Goal: Transaction & Acquisition: Purchase product/service

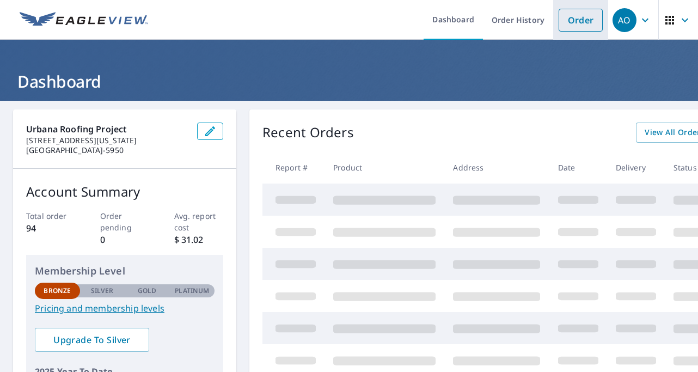
click at [571, 26] on link "Order" at bounding box center [580, 20] width 44 height 23
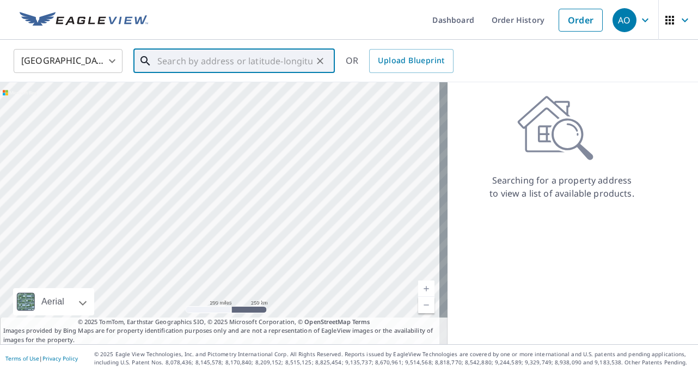
click at [215, 67] on input "text" at bounding box center [234, 61] width 155 height 30
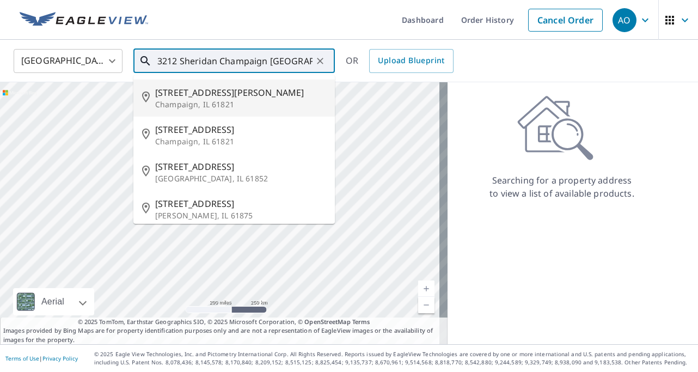
click at [180, 98] on span "[STREET_ADDRESS][PERSON_NAME]" at bounding box center [240, 92] width 171 height 13
type input "[STREET_ADDRESS][PERSON_NAME]"
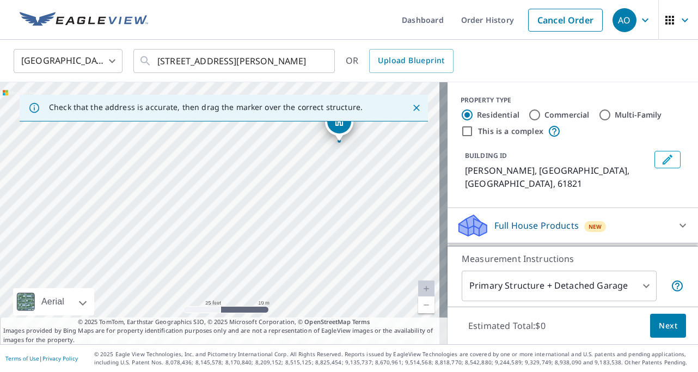
drag, startPoint x: 361, startPoint y: 219, endPoint x: 397, endPoint y: 41, distance: 181.1
click at [397, 41] on div "United States US ​ [STREET_ADDRESS][PERSON_NAME] ​ OR Upload Blueprint Check th…" at bounding box center [349, 192] width 698 height 304
click at [413, 107] on icon "Close" at bounding box center [416, 108] width 7 height 7
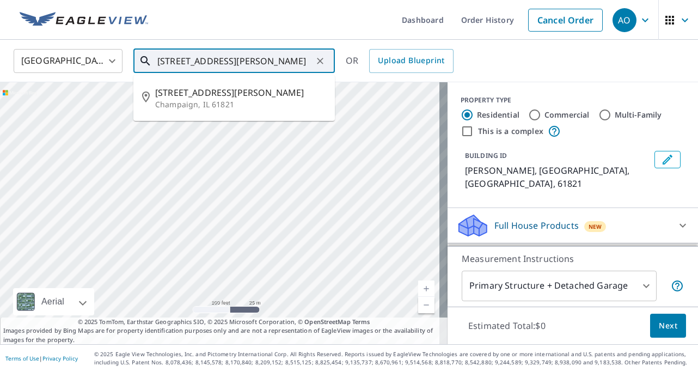
click at [178, 63] on input "[STREET_ADDRESS][PERSON_NAME]" at bounding box center [234, 61] width 155 height 30
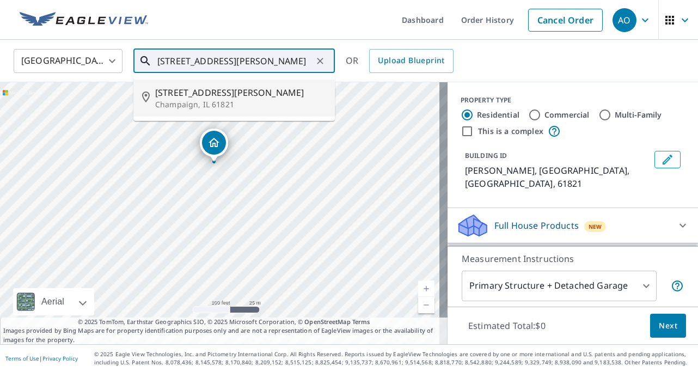
click at [322, 62] on icon "Clear" at bounding box center [320, 61] width 7 height 7
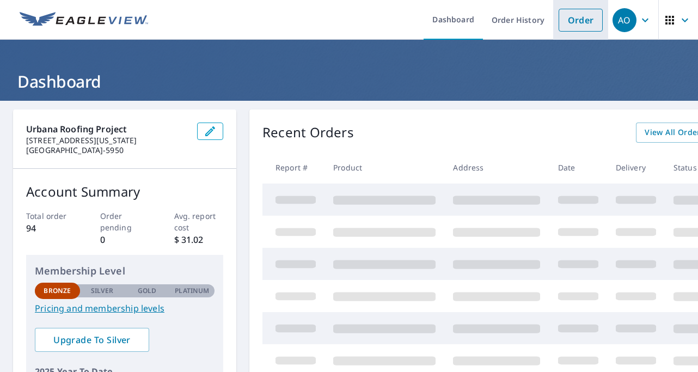
click at [577, 21] on link "Order" at bounding box center [580, 20] width 44 height 23
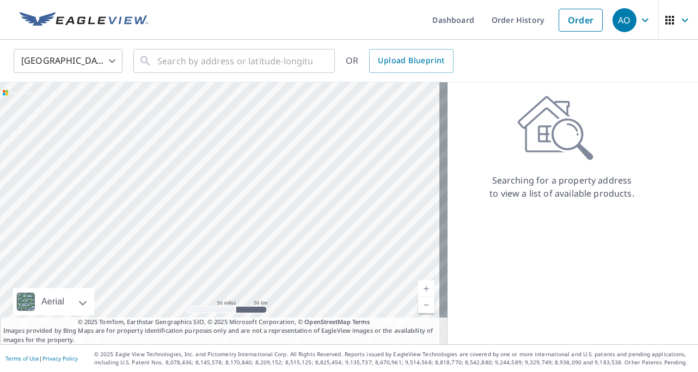
drag, startPoint x: 303, startPoint y: 218, endPoint x: 276, endPoint y: 9, distance: 210.8
click at [276, 10] on div "Dashboard Order History Order AO [GEOGRAPHIC_DATA] US ​ ​ OR Upload Blueprint A…" at bounding box center [349, 186] width 698 height 372
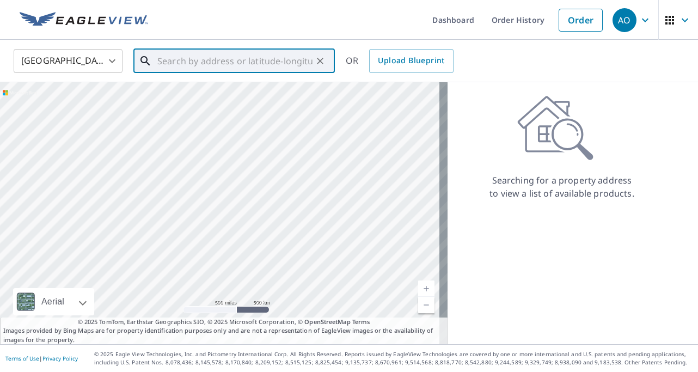
click at [203, 57] on input "text" at bounding box center [234, 61] width 155 height 30
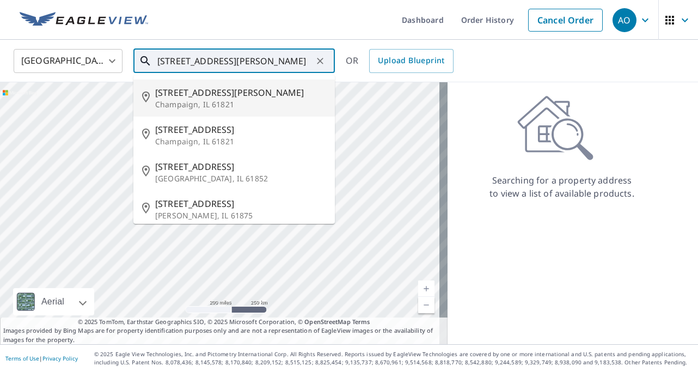
click at [180, 98] on span "[STREET_ADDRESS][PERSON_NAME]" at bounding box center [240, 92] width 171 height 13
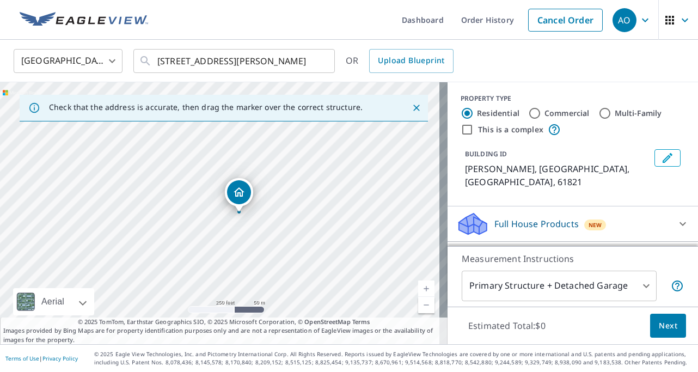
scroll to position [90, 0]
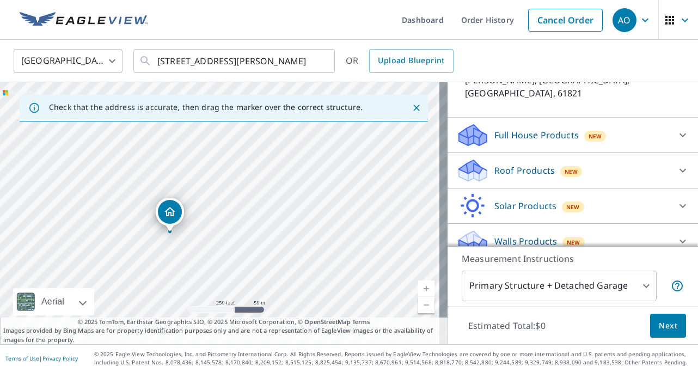
click at [320, 224] on div "[PERSON_NAME][GEOGRAPHIC_DATA]" at bounding box center [223, 213] width 447 height 262
drag, startPoint x: 171, startPoint y: 212, endPoint x: 29, endPoint y: 210, distance: 141.5
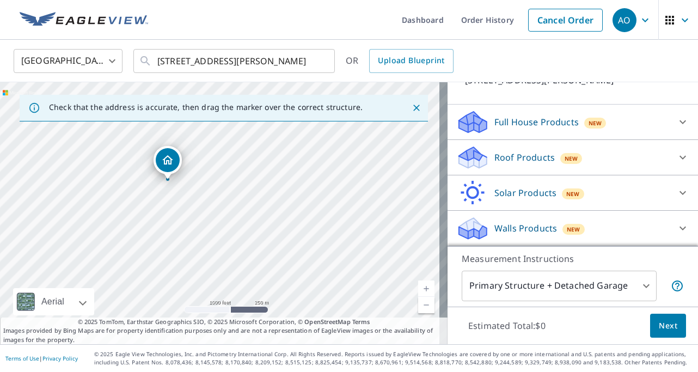
drag, startPoint x: 241, startPoint y: 153, endPoint x: 167, endPoint y: 158, distance: 74.2
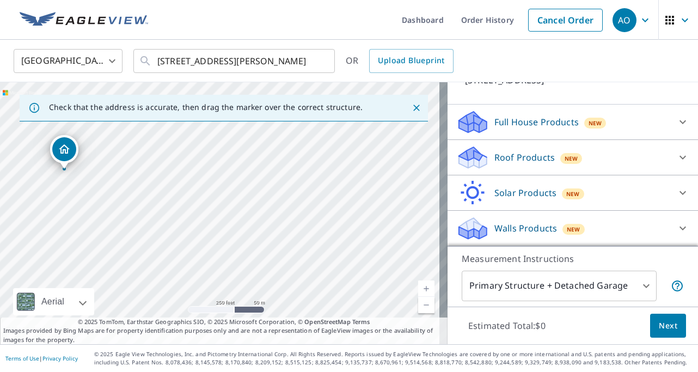
drag, startPoint x: 275, startPoint y: 204, endPoint x: 267, endPoint y: 230, distance: 27.5
click at [267, 230] on div "[STREET_ADDRESS][PERSON_NAME]" at bounding box center [223, 213] width 447 height 262
drag, startPoint x: 161, startPoint y: 224, endPoint x: 352, endPoint y: 262, distance: 194.7
click at [352, 262] on div "[STREET_ADDRESS][PERSON_NAME]" at bounding box center [223, 213] width 447 height 262
drag, startPoint x: 260, startPoint y: 179, endPoint x: 132, endPoint y: 167, distance: 128.0
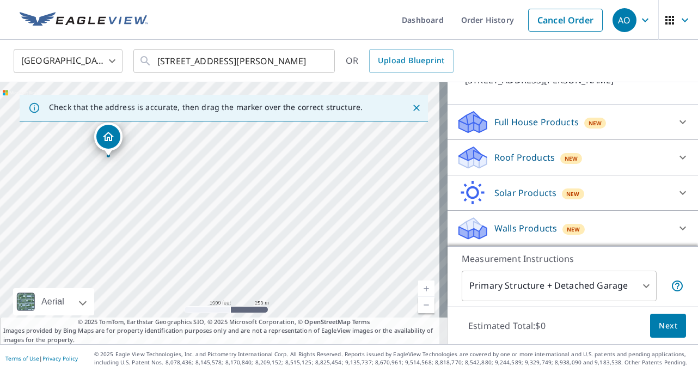
drag, startPoint x: 214, startPoint y: 188, endPoint x: 103, endPoint y: 133, distance: 124.6
drag, startPoint x: 223, startPoint y: 210, endPoint x: 266, endPoint y: 311, distance: 110.3
click at [266, 311] on div "[STREET_ADDRESS][PERSON_NAME]" at bounding box center [223, 213] width 447 height 262
drag, startPoint x: 220, startPoint y: 237, endPoint x: 107, endPoint y: 161, distance: 136.5
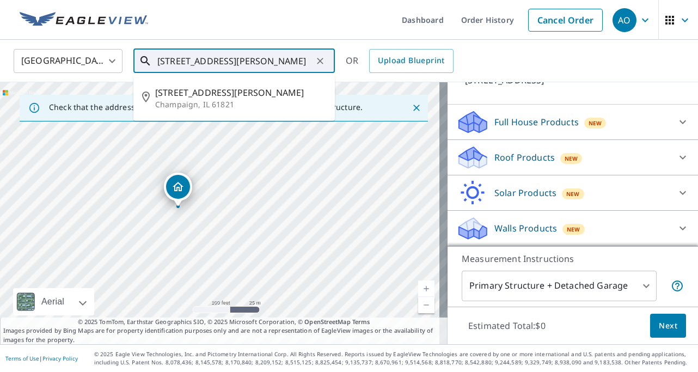
click at [225, 60] on input "[STREET_ADDRESS][PERSON_NAME]" at bounding box center [234, 61] width 155 height 30
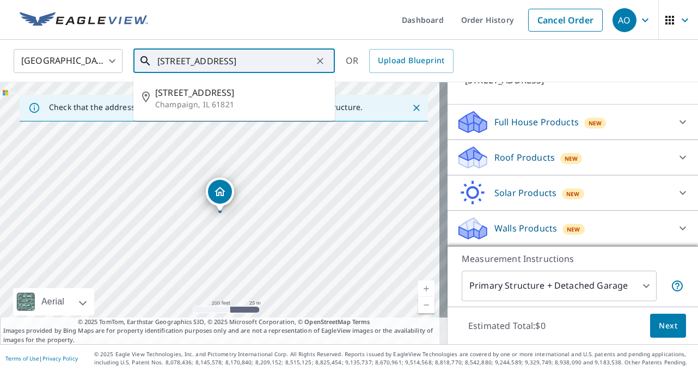
type input "[STREET_ADDRESS]"
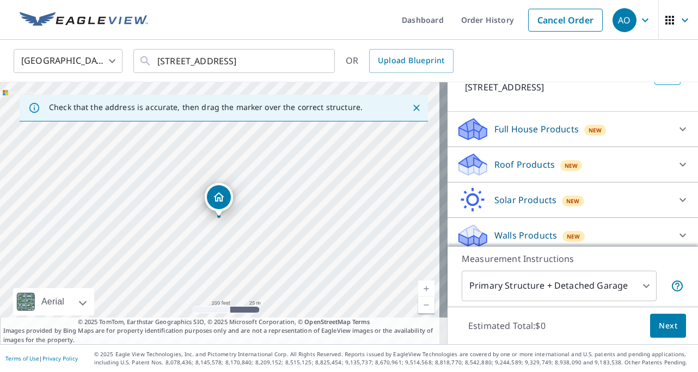
scroll to position [26, 0]
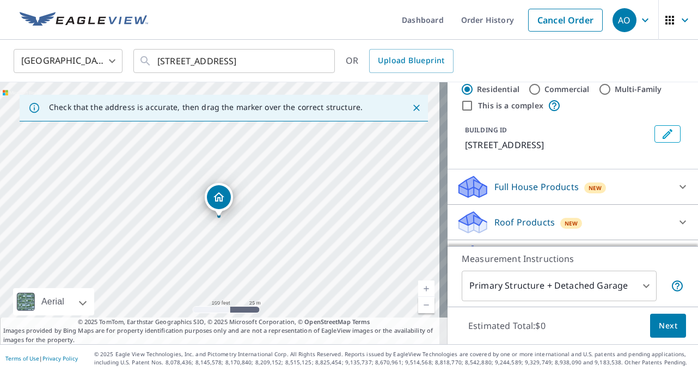
click at [509, 222] on p "Roof Products" at bounding box center [524, 222] width 60 height 13
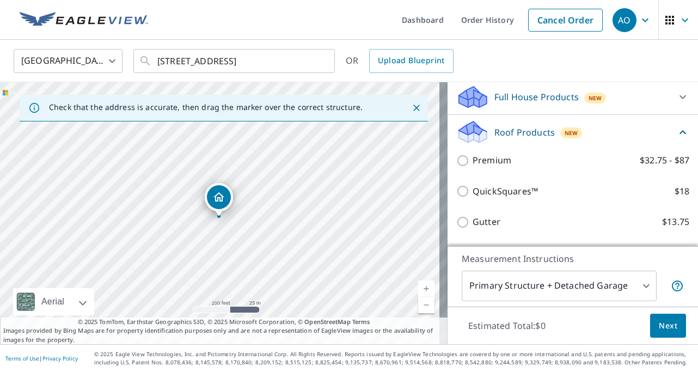
scroll to position [115, 0]
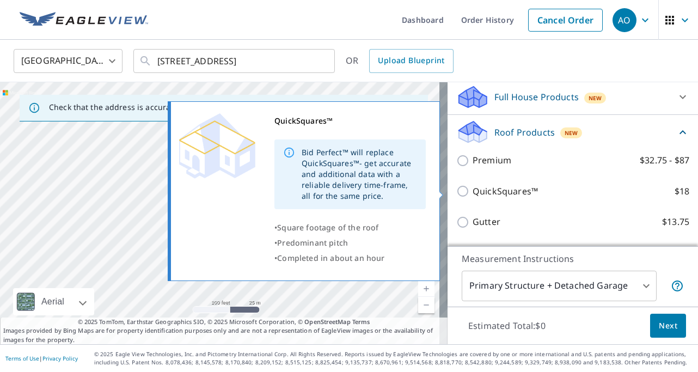
click at [456, 189] on input "QuickSquares™ $18" at bounding box center [464, 191] width 16 height 13
checkbox input "true"
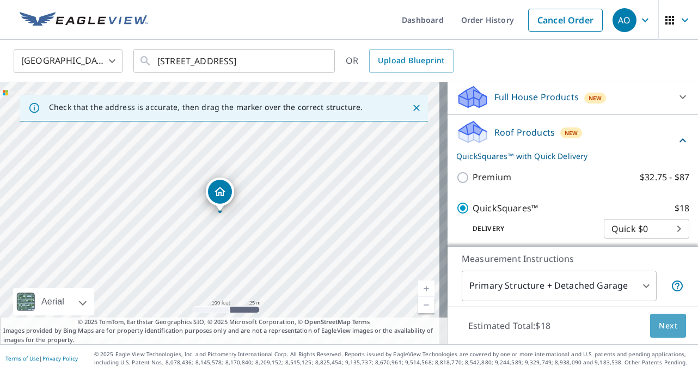
click at [662, 325] on span "Next" at bounding box center [668, 326] width 19 height 14
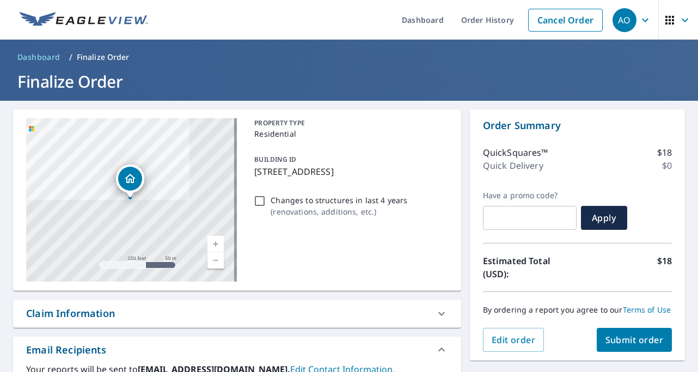
click at [627, 346] on span "Submit order" at bounding box center [634, 340] width 58 height 12
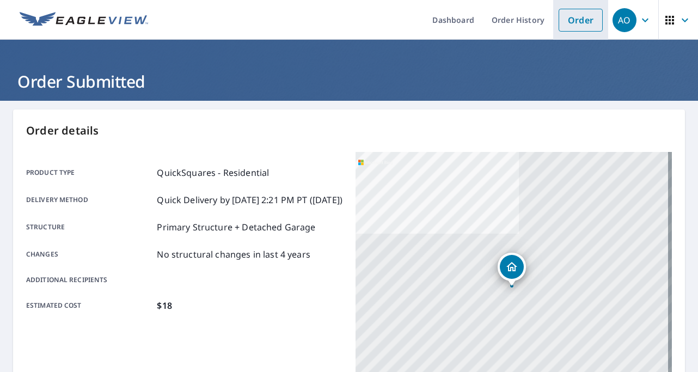
click at [572, 21] on link "Order" at bounding box center [580, 20] width 44 height 23
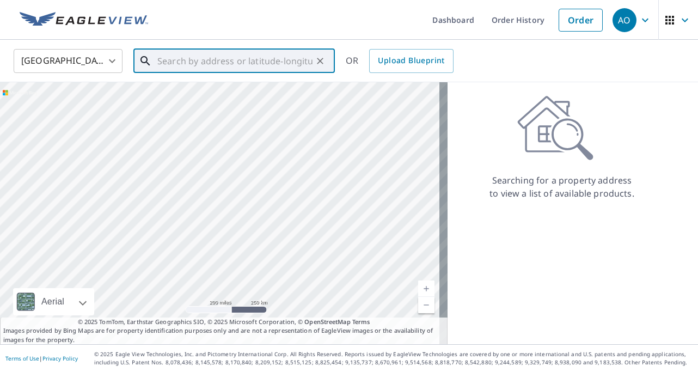
click at [240, 59] on input "text" at bounding box center [234, 61] width 155 height 30
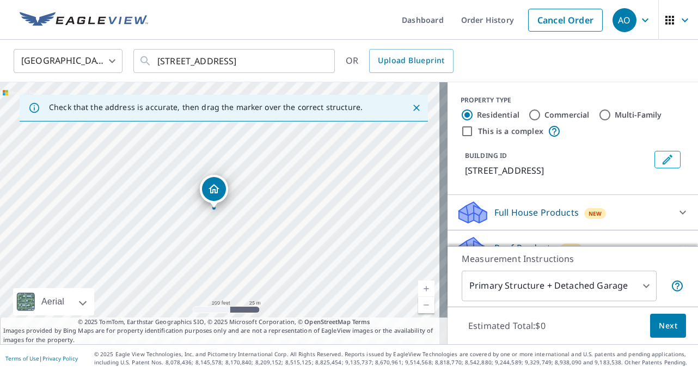
drag, startPoint x: 241, startPoint y: 198, endPoint x: 228, endPoint y: 193, distance: 14.7
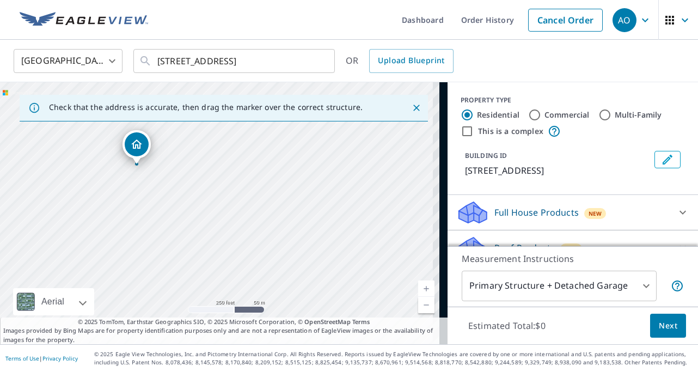
drag, startPoint x: 358, startPoint y: 239, endPoint x: 222, endPoint y: 180, distance: 147.7
click at [222, 180] on div "[STREET_ADDRESS]" at bounding box center [223, 213] width 447 height 262
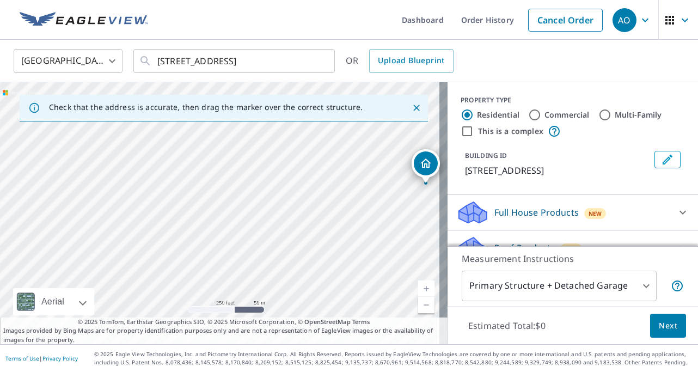
drag, startPoint x: 94, startPoint y: 199, endPoint x: 361, endPoint y: 219, distance: 268.0
click at [361, 219] on div "[STREET_ADDRESS]" at bounding box center [223, 213] width 447 height 262
drag, startPoint x: 427, startPoint y: 160, endPoint x: 47, endPoint y: 172, distance: 380.1
drag, startPoint x: 60, startPoint y: 222, endPoint x: 263, endPoint y: 238, distance: 203.7
click at [263, 238] on div "[STREET_ADDRESS]" at bounding box center [223, 213] width 447 height 262
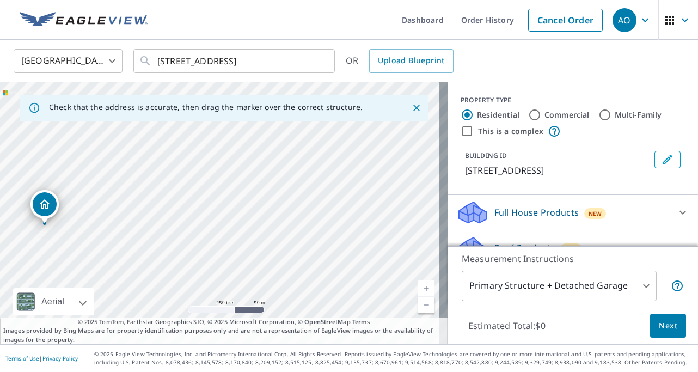
drag, startPoint x: 419, startPoint y: 206, endPoint x: 40, endPoint y: 202, distance: 378.9
drag, startPoint x: 235, startPoint y: 183, endPoint x: 93, endPoint y: 178, distance: 141.6
drag, startPoint x: 234, startPoint y: 194, endPoint x: 426, endPoint y: 225, distance: 194.1
click at [427, 226] on div "[STREET_ADDRESS]" at bounding box center [223, 213] width 447 height 262
drag, startPoint x: 397, startPoint y: 152, endPoint x: 332, endPoint y: 213, distance: 89.0
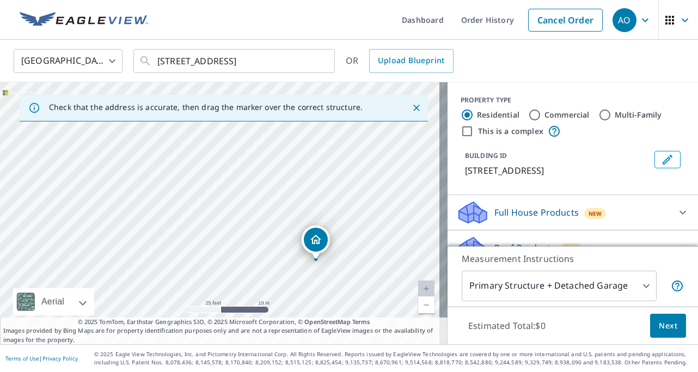
drag, startPoint x: 224, startPoint y: 230, endPoint x: 421, endPoint y: 265, distance: 200.0
click at [421, 265] on div "[STREET_ADDRESS]" at bounding box center [223, 213] width 447 height 262
drag, startPoint x: 320, startPoint y: 231, endPoint x: 275, endPoint y: 181, distance: 67.1
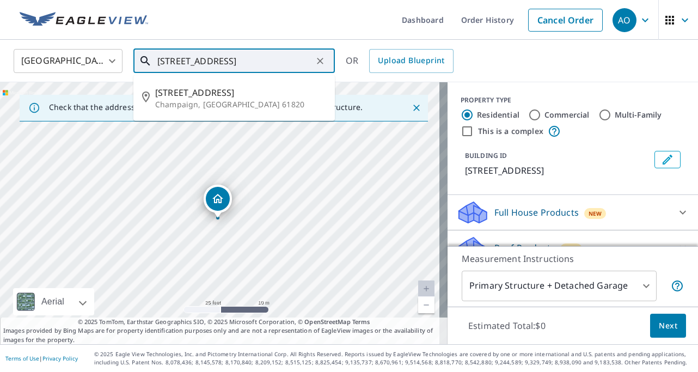
click at [175, 60] on input "[STREET_ADDRESS]" at bounding box center [234, 61] width 155 height 30
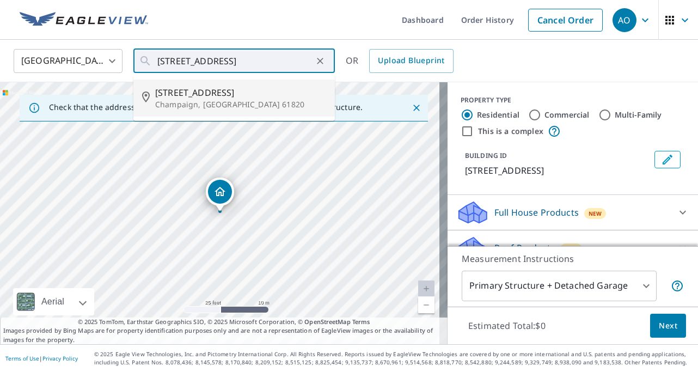
type input "[STREET_ADDRESS]"
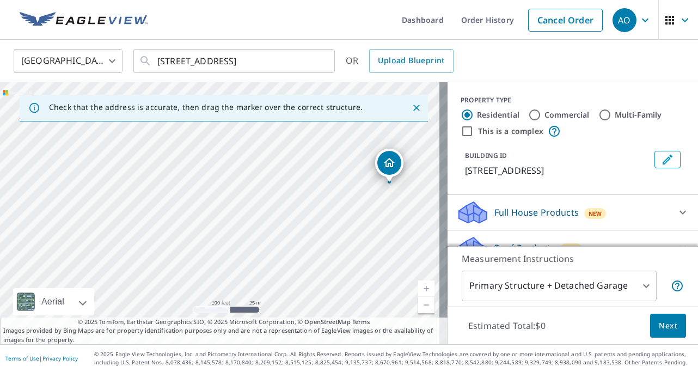
drag, startPoint x: 256, startPoint y: 201, endPoint x: 359, endPoint y: 195, distance: 102.5
click at [359, 195] on div "[STREET_ADDRESS]" at bounding box center [223, 213] width 447 height 262
click at [411, 109] on icon "Close" at bounding box center [416, 107] width 11 height 11
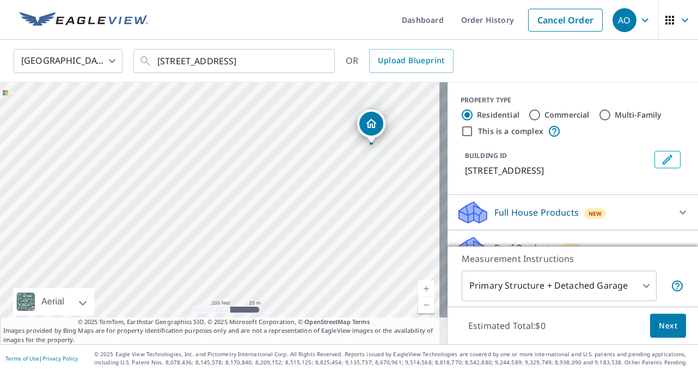
drag, startPoint x: 361, startPoint y: 191, endPoint x: 391, endPoint y: 165, distance: 39.4
click at [391, 165] on div "[STREET_ADDRESS]" at bounding box center [223, 213] width 447 height 262
drag, startPoint x: 370, startPoint y: 124, endPoint x: 190, endPoint y: 137, distance: 180.1
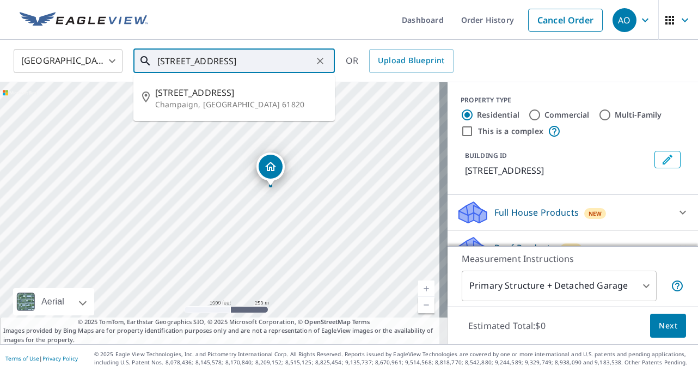
click at [188, 63] on input "[STREET_ADDRESS]" at bounding box center [234, 61] width 155 height 30
click at [317, 58] on icon "Clear" at bounding box center [320, 61] width 7 height 7
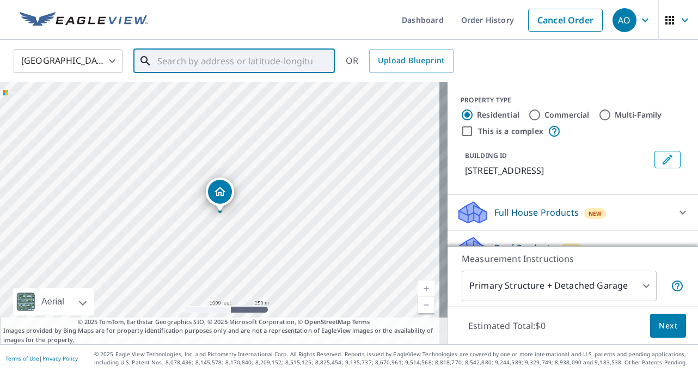
click at [272, 60] on input "text" at bounding box center [234, 61] width 155 height 30
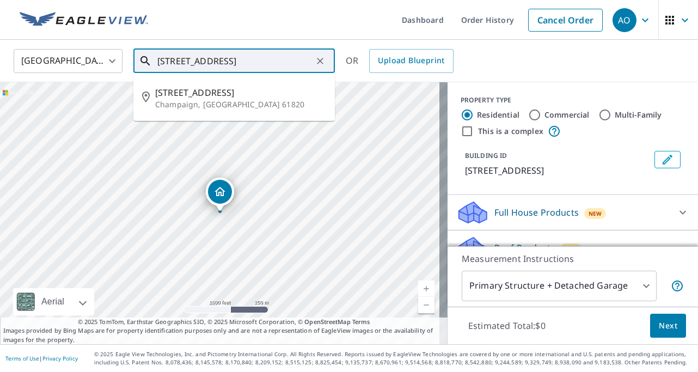
type input "[STREET_ADDRESS]"
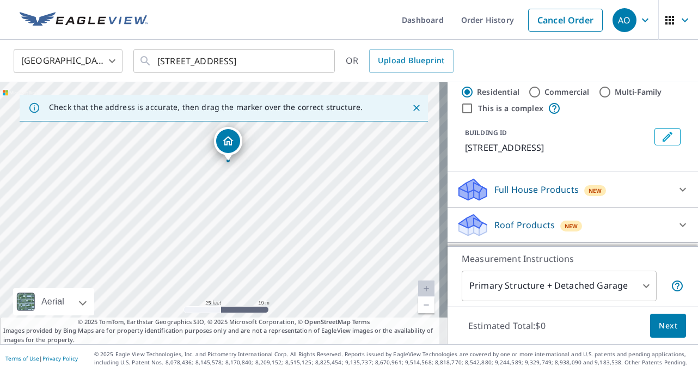
scroll to position [23, 0]
click at [505, 225] on p "Roof Products" at bounding box center [524, 224] width 60 height 13
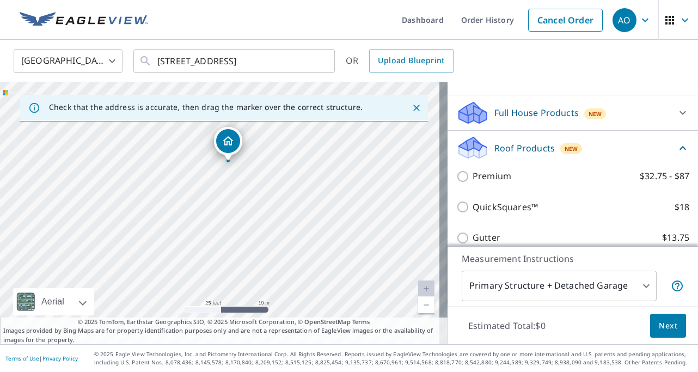
scroll to position [102, 0]
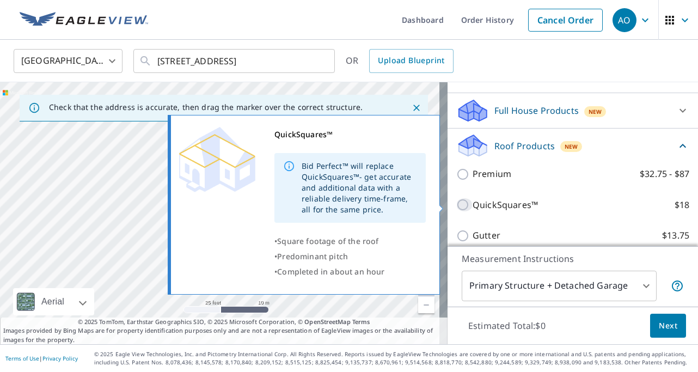
click at [456, 205] on input "QuickSquares™ $18" at bounding box center [464, 204] width 16 height 13
checkbox input "true"
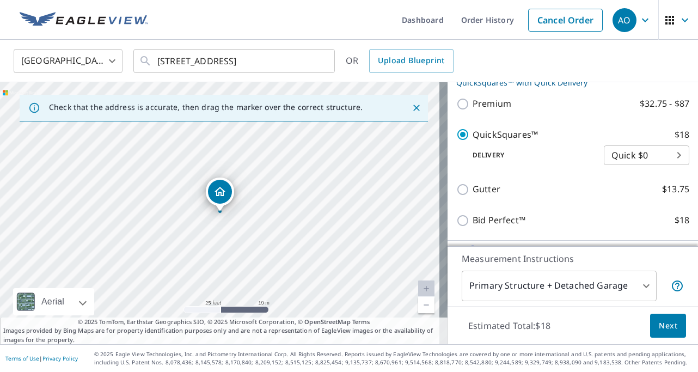
scroll to position [231, 0]
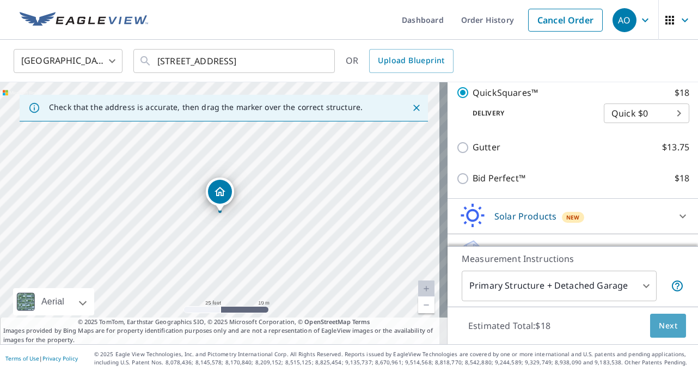
click at [659, 331] on span "Next" at bounding box center [668, 326] width 19 height 14
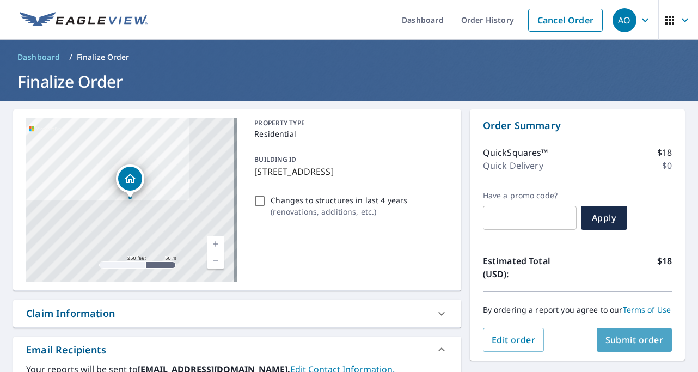
click at [625, 346] on span "Submit order" at bounding box center [634, 340] width 58 height 12
